Goal: Obtain resource: Obtain resource

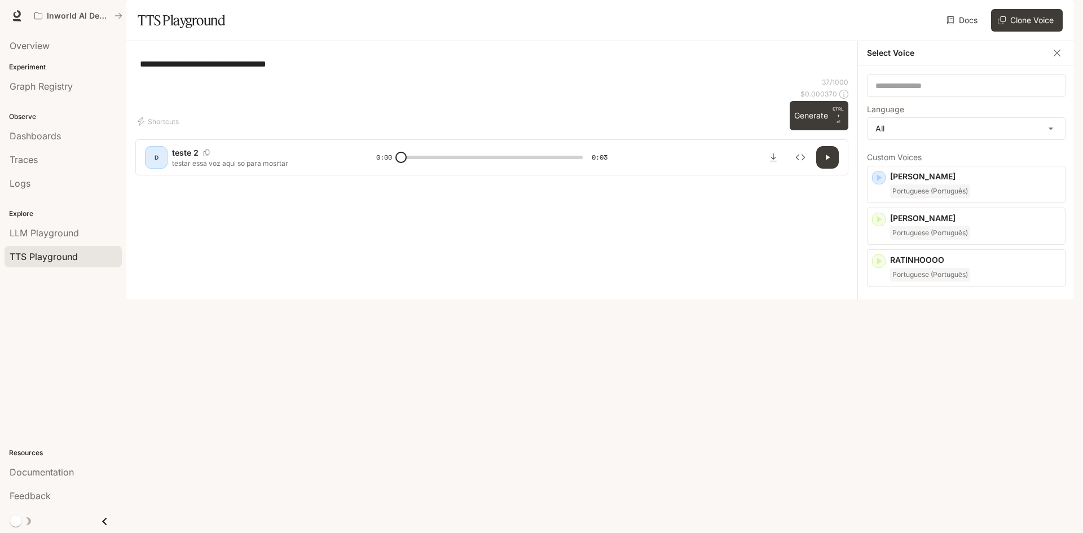
scroll to position [677, 0]
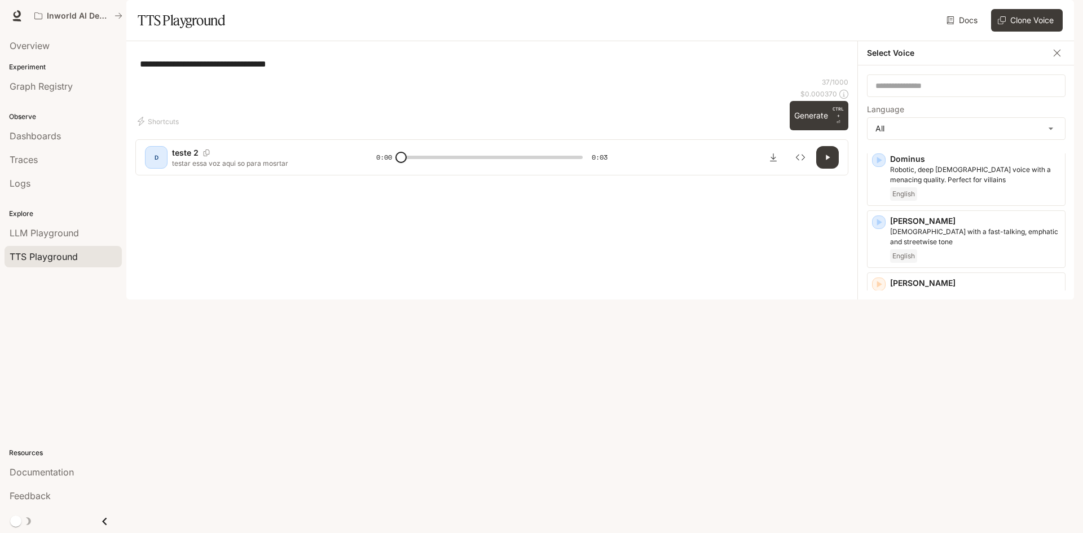
click at [39, 254] on span "TTS Playground" at bounding box center [44, 257] width 68 height 14
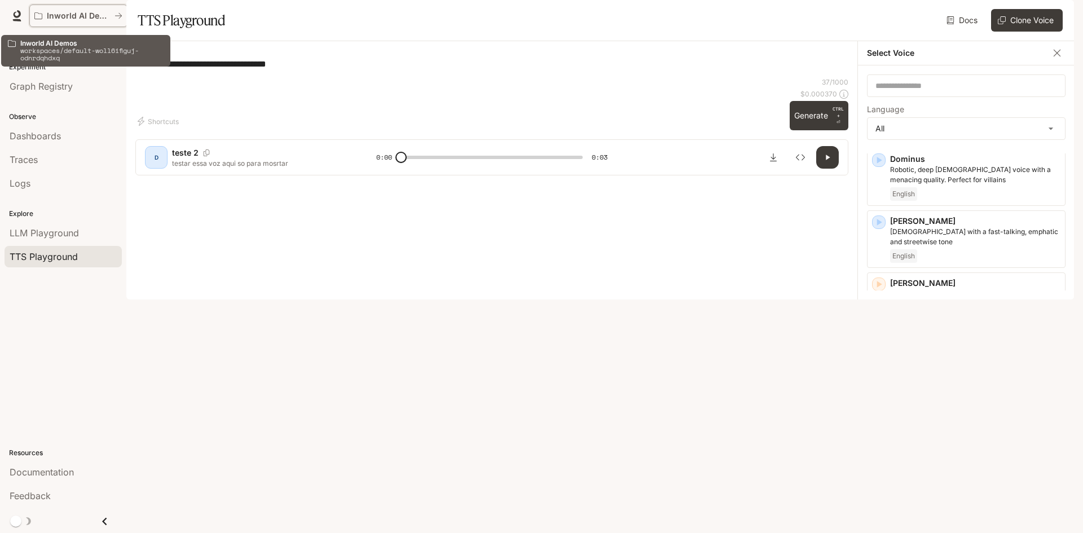
click at [59, 5] on button "Inworld AI Demos" at bounding box center [78, 16] width 98 height 23
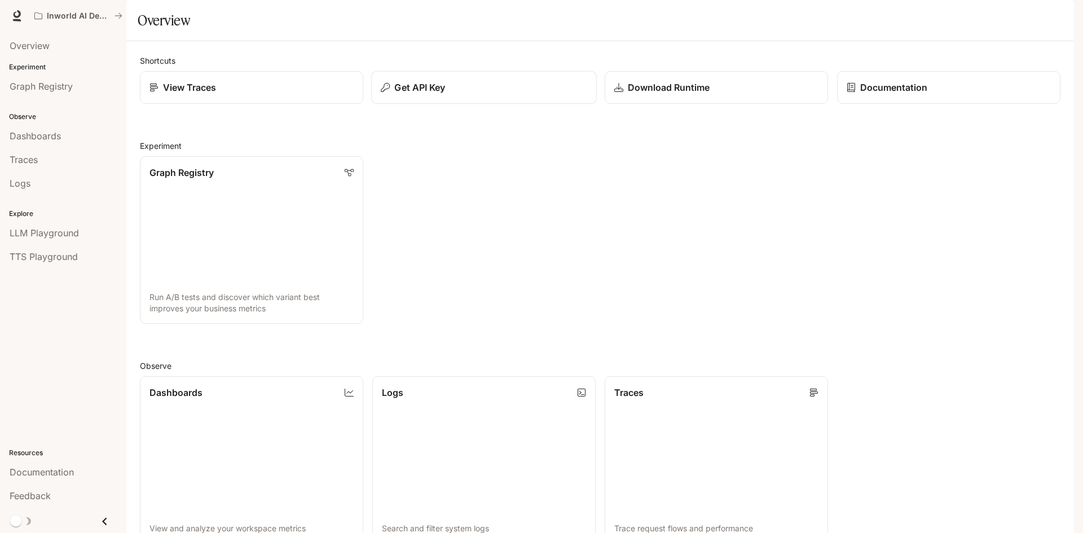
click at [429, 104] on button "Get API Key" at bounding box center [484, 87] width 226 height 33
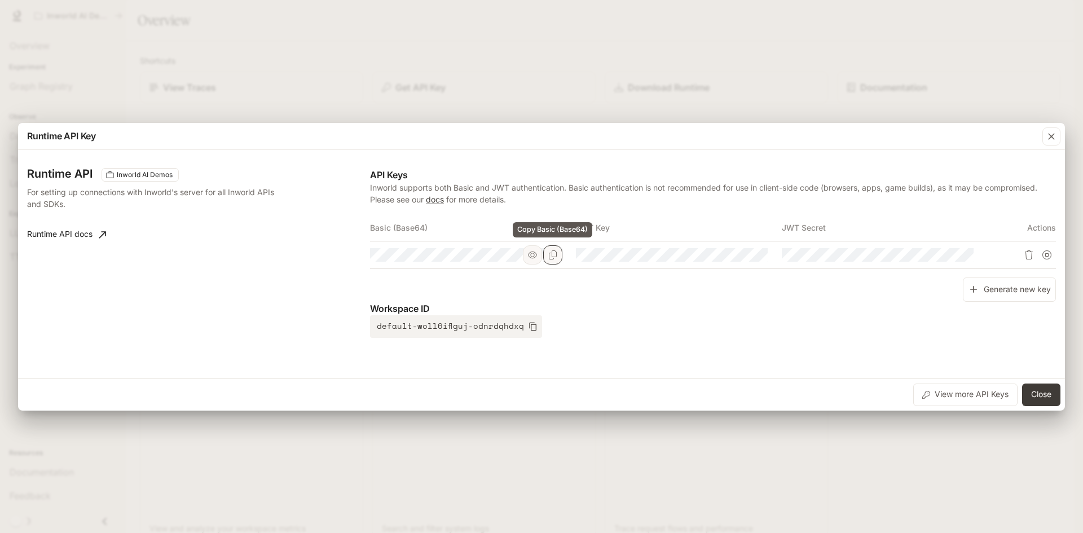
click at [551, 256] on icon "Copy Basic (Base64)" at bounding box center [553, 254] width 8 height 9
click at [531, 257] on icon "button" at bounding box center [532, 254] width 9 height 9
click at [1048, 135] on icon "button" at bounding box center [1050, 136] width 11 height 11
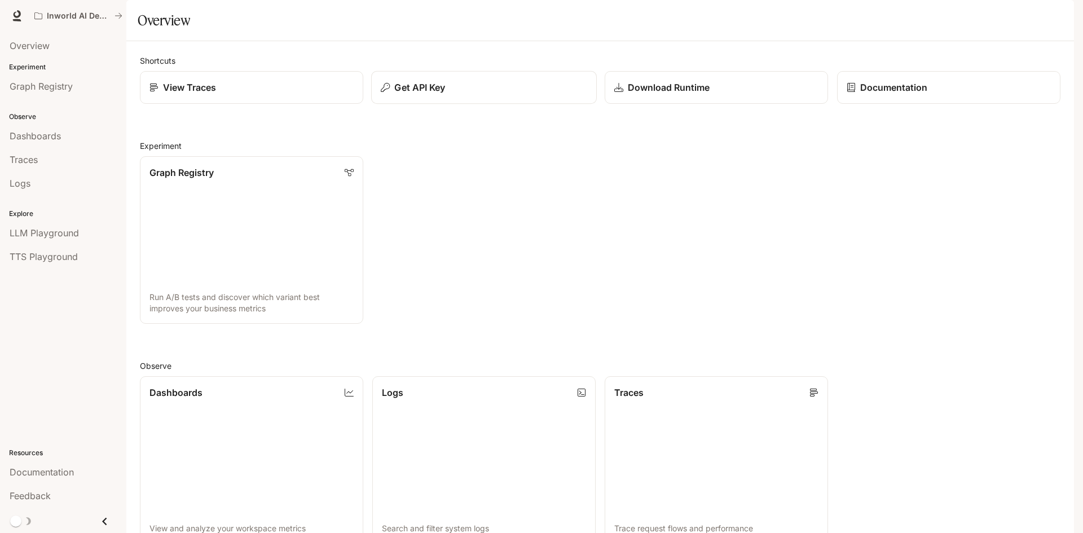
click at [478, 104] on button "Get API Key" at bounding box center [484, 87] width 226 height 33
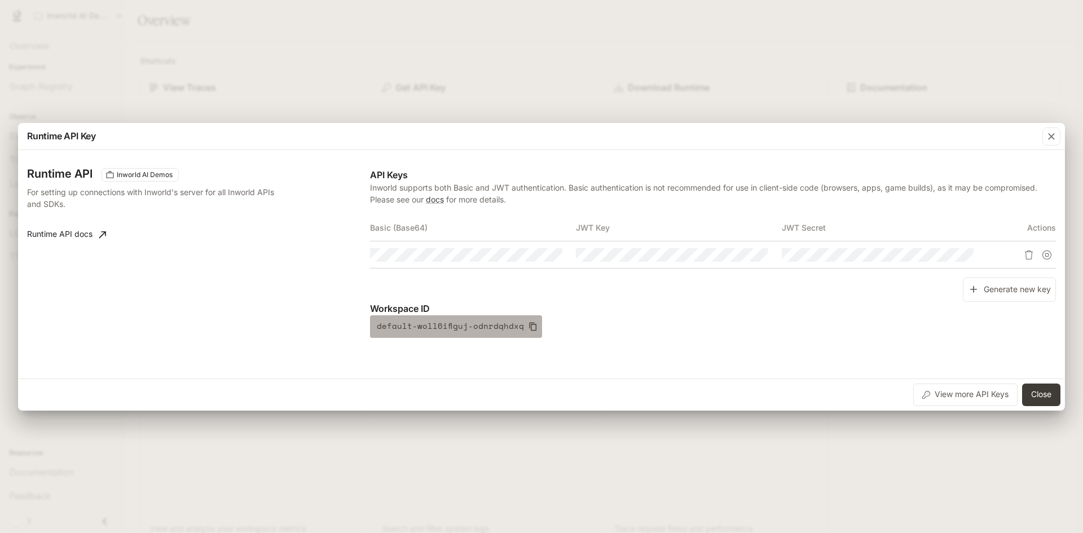
click at [528, 325] on icon "button" at bounding box center [532, 326] width 9 height 9
click at [1057, 136] on div "button" at bounding box center [1051, 136] width 18 height 18
